Goal: Task Accomplishment & Management: Manage account settings

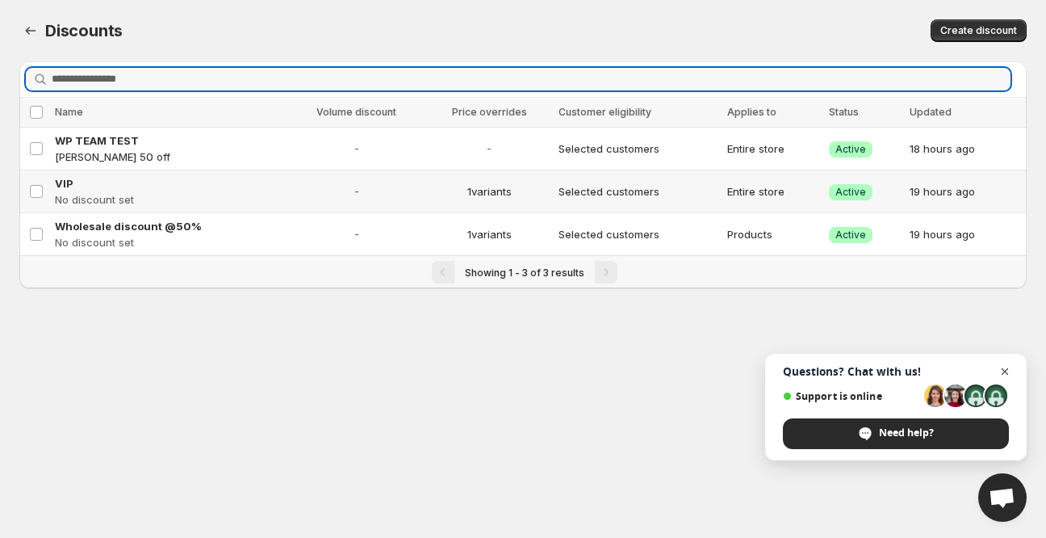
click at [1003, 371] on span "Open chat" at bounding box center [1005, 372] width 20 height 20
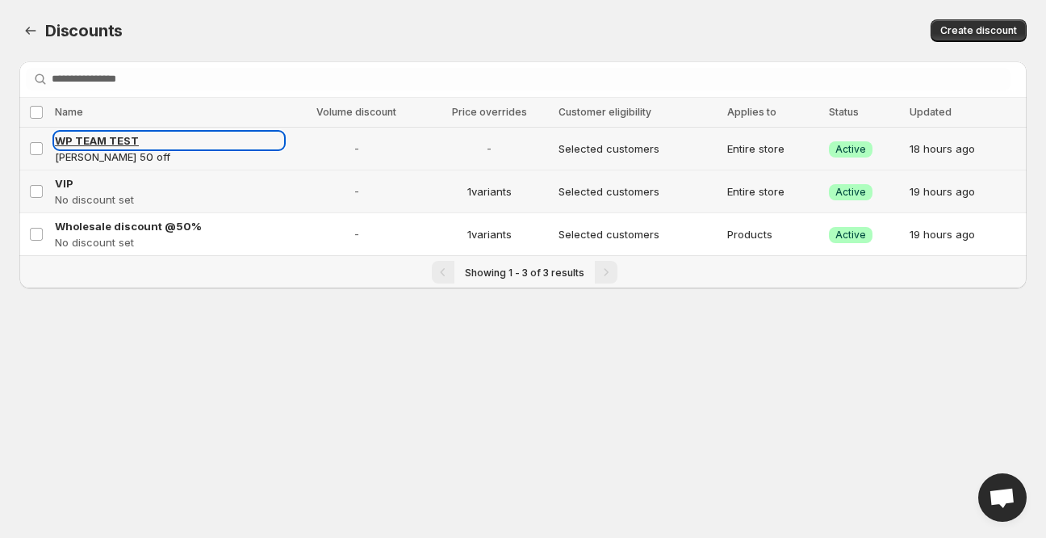
click at [97, 140] on span "WP TEAM TEST" at bounding box center [97, 140] width 84 height 13
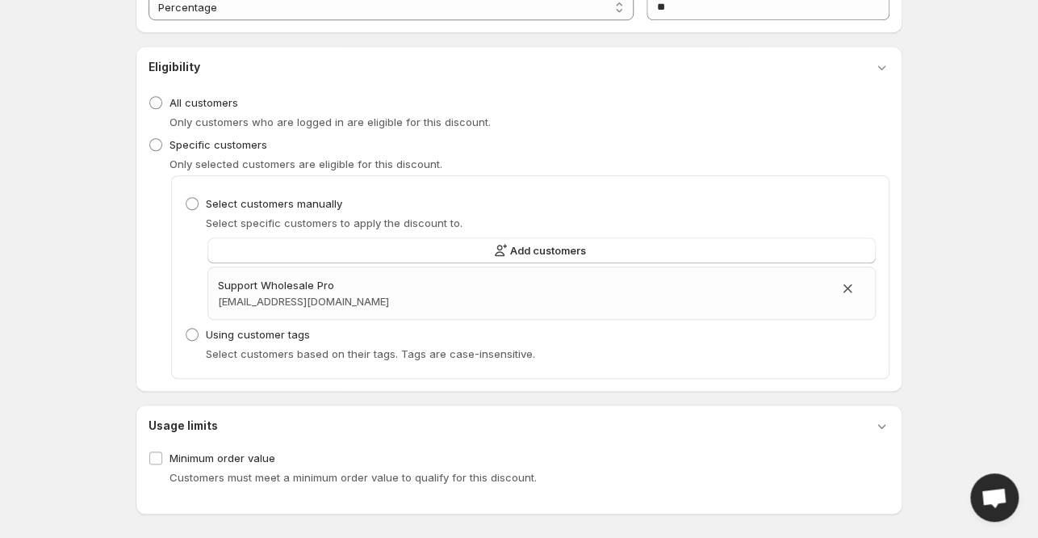
scroll to position [520, 0]
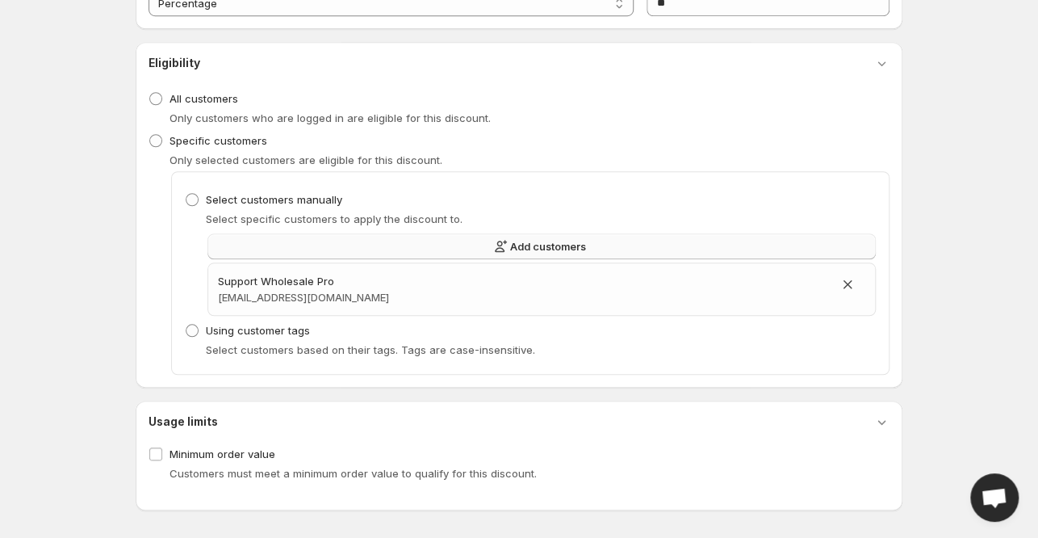
click at [552, 249] on span "Add customers" at bounding box center [548, 246] width 76 height 16
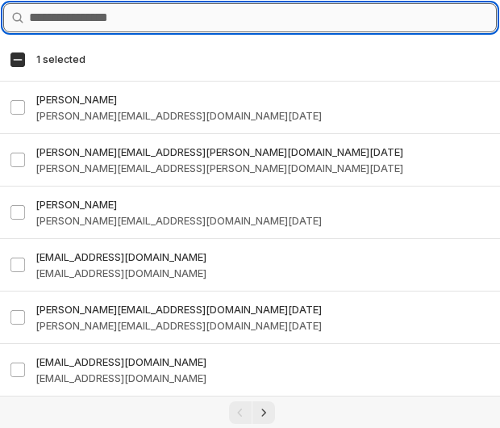
click at [71, 21] on input "Query" at bounding box center [263, 17] width 468 height 29
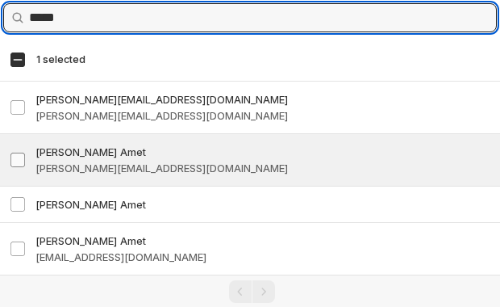
type input "*****"
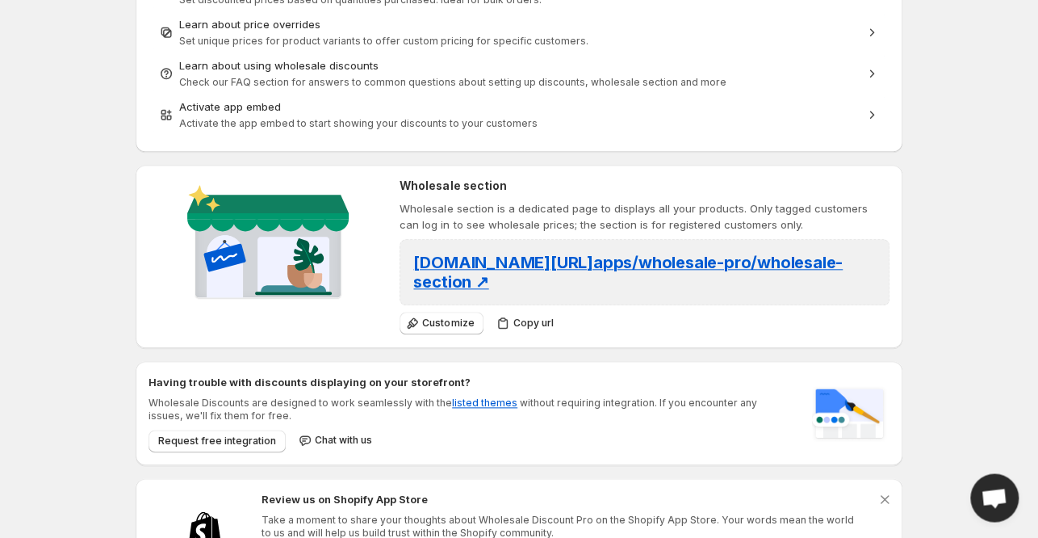
scroll to position [646, 0]
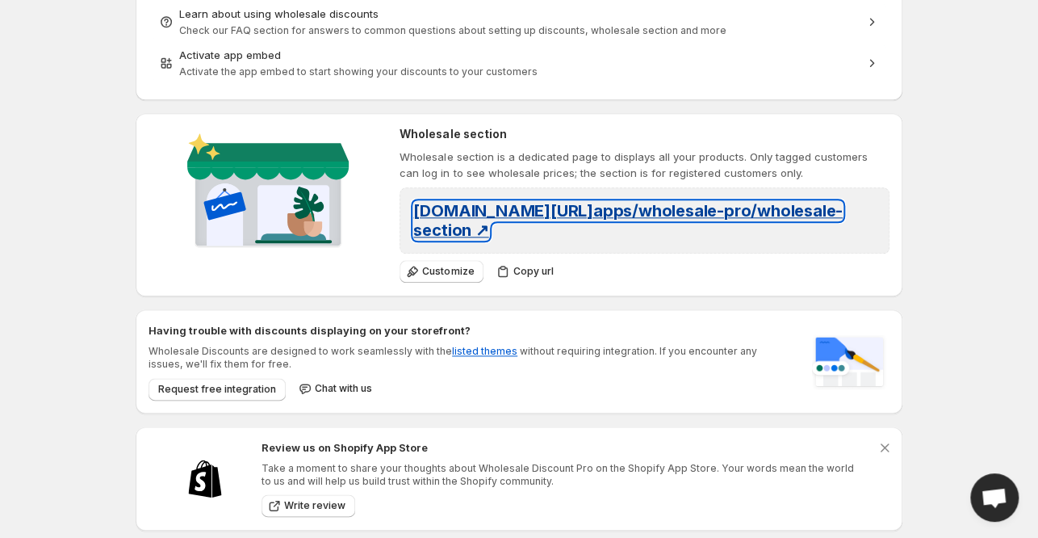
click at [722, 207] on span "novobiomedics.ro/ apps/wholesale-pro/wholesale-section ↗" at bounding box center [627, 220] width 429 height 39
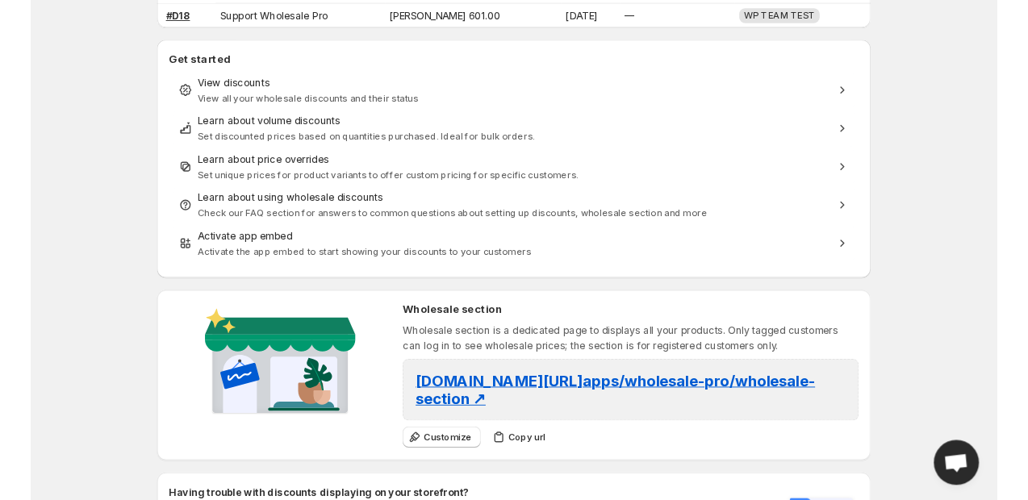
scroll to position [511, 0]
